Goal: Task Accomplishment & Management: Use online tool/utility

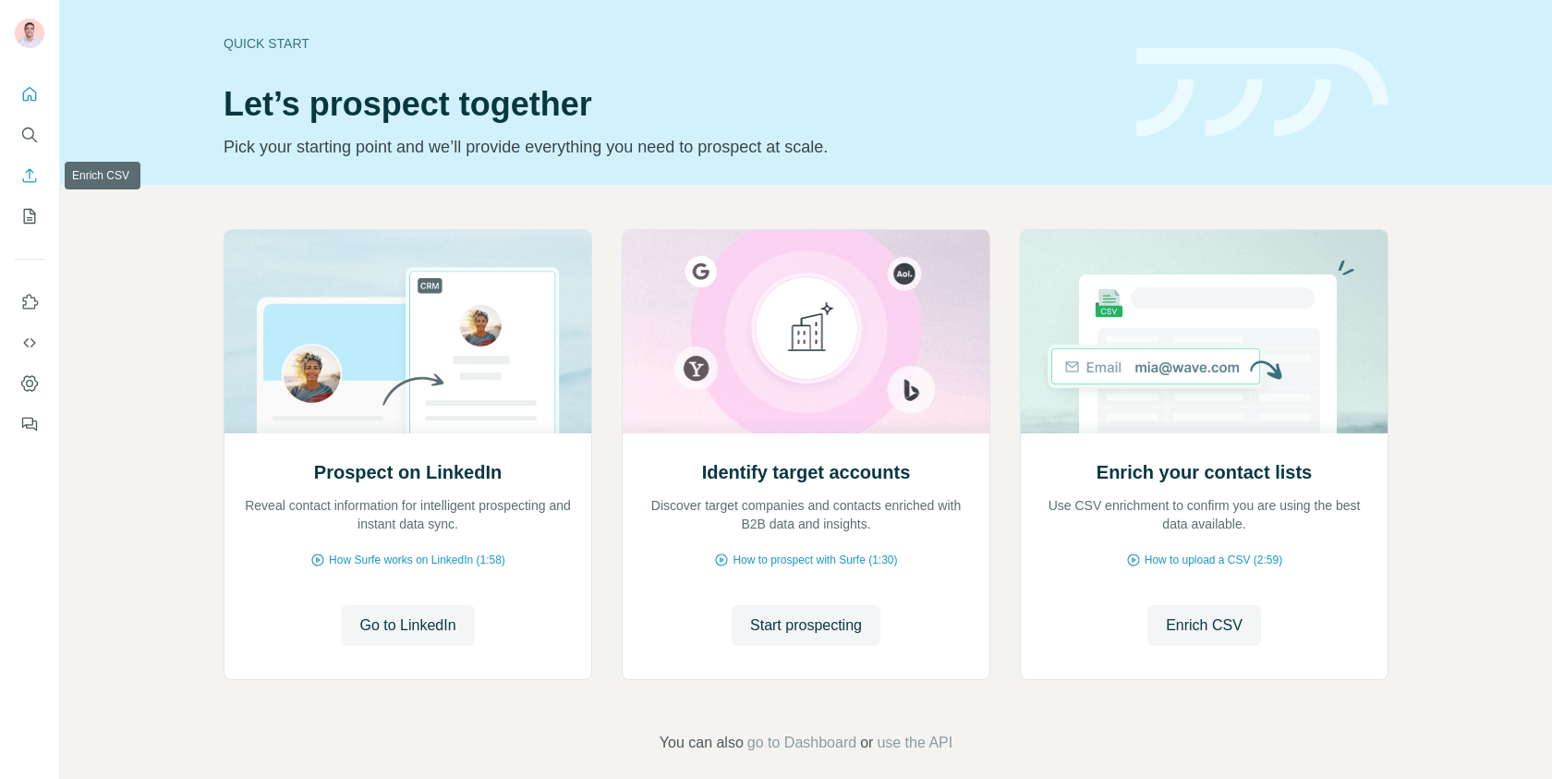
click at [26, 184] on icon "Enrich CSV" at bounding box center [29, 175] width 18 height 18
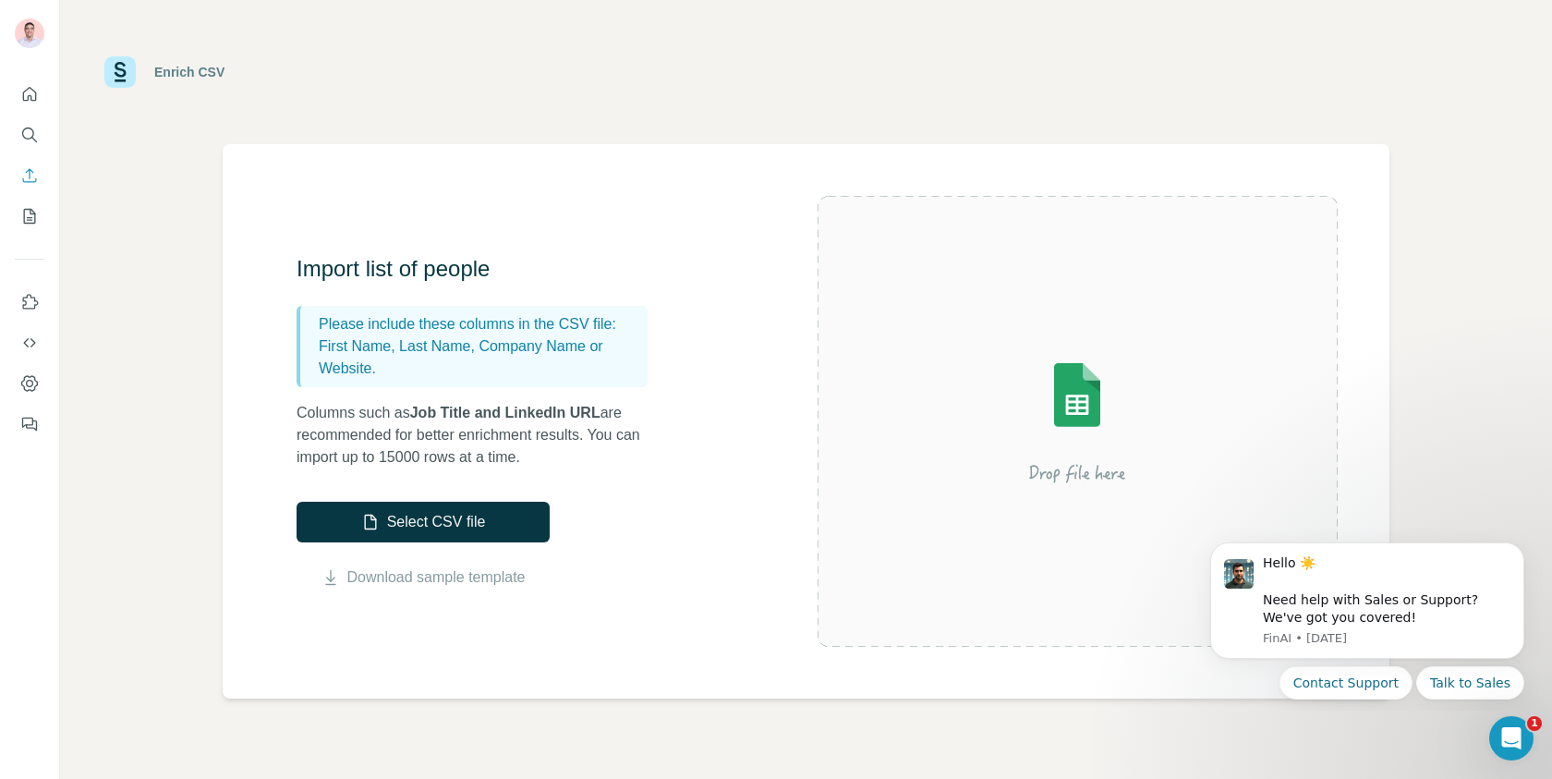
click at [431, 548] on div "Select CSV file Download sample template" at bounding box center [423, 545] width 253 height 87
click at [431, 541] on button "Select CSV file" at bounding box center [423, 522] width 253 height 41
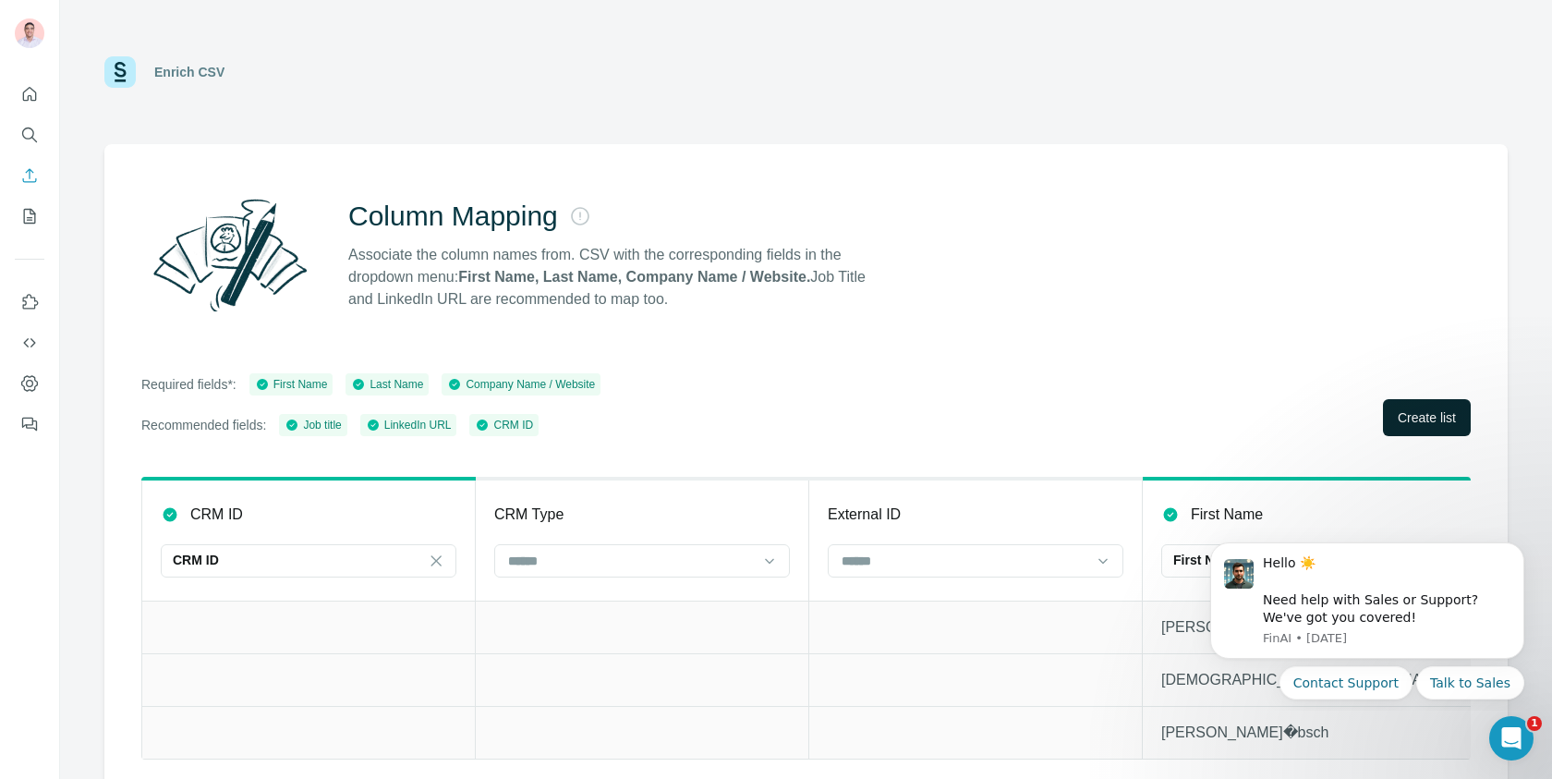
click at [1449, 419] on span "Create list" at bounding box center [1427, 417] width 58 height 18
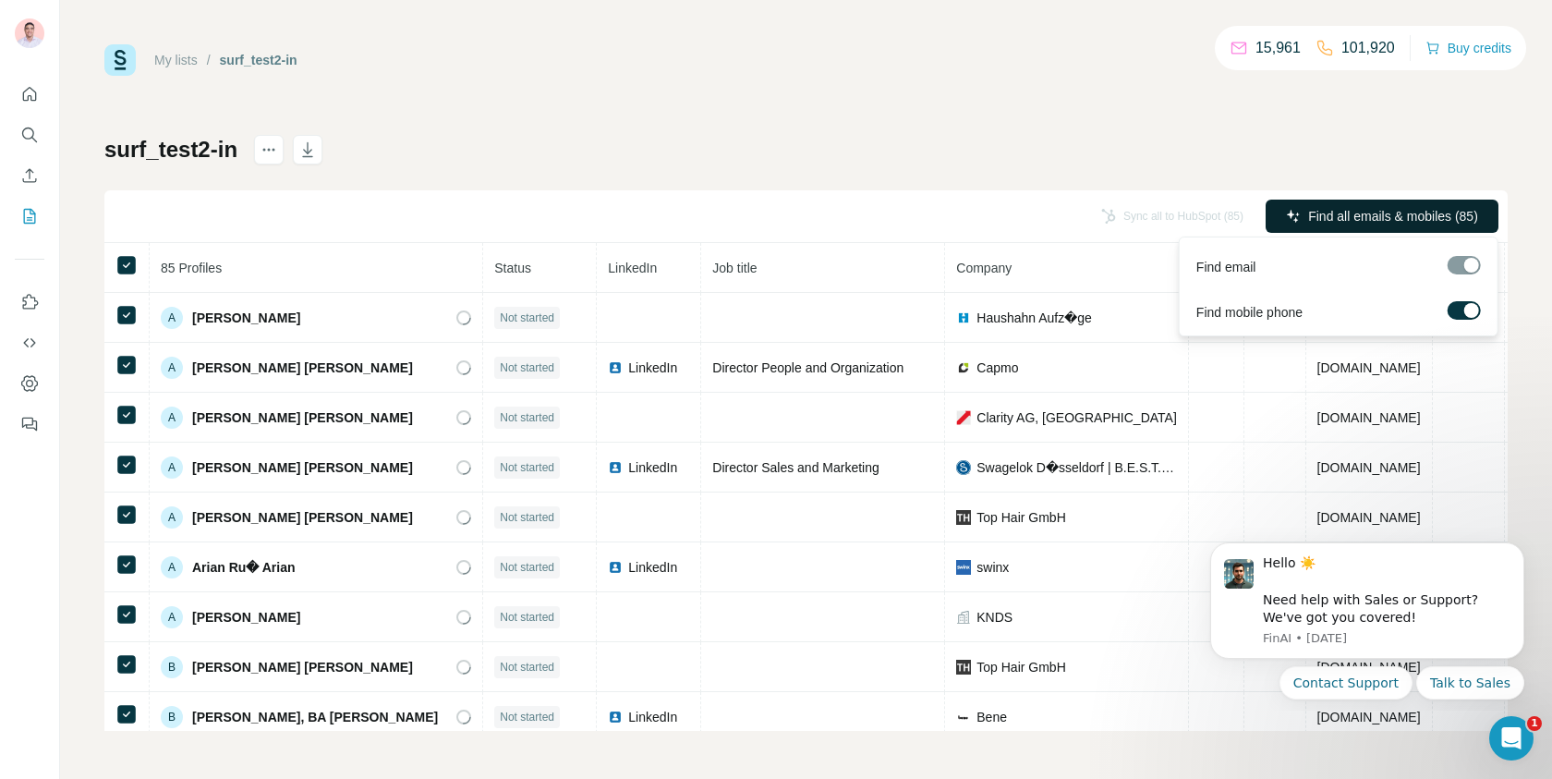
click at [1358, 226] on button "Find all emails & mobiles (85)" at bounding box center [1382, 216] width 233 height 33
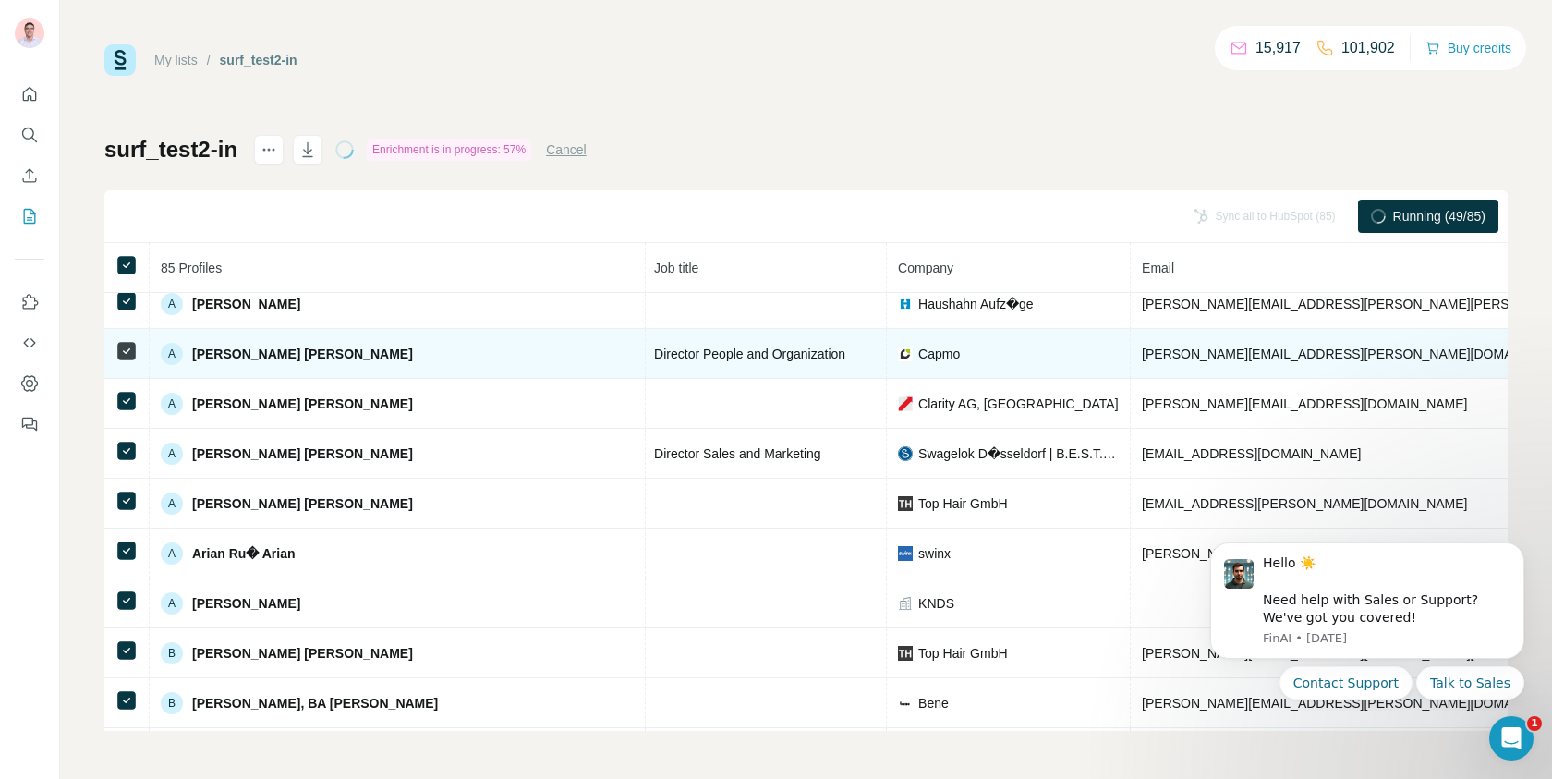
scroll to position [0, 221]
